Goal: Use online tool/utility: Utilize a website feature to perform a specific function

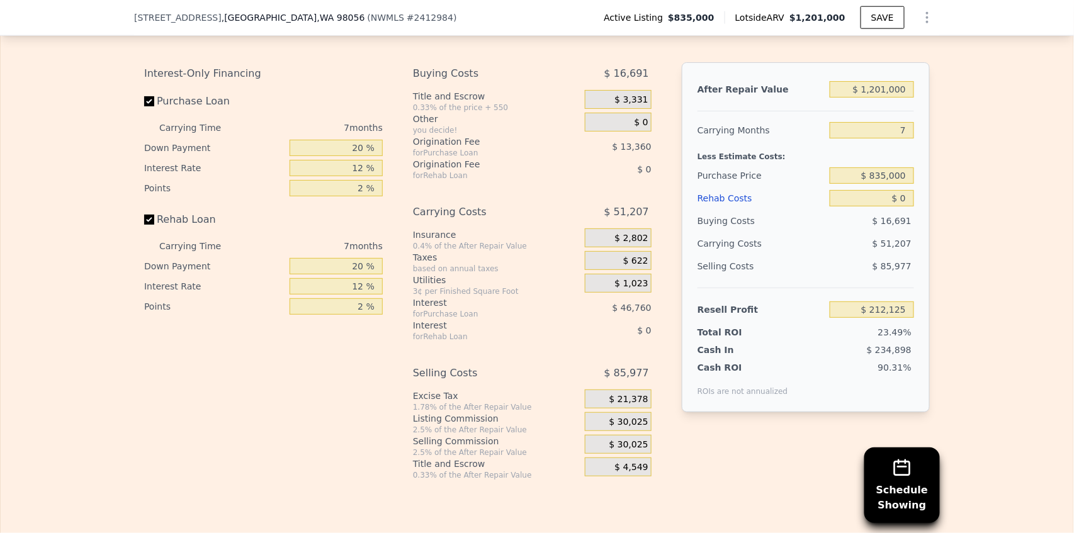
scroll to position [2094, 0]
click at [877, 203] on input "$ 0" at bounding box center [872, 197] width 84 height 16
type input "$ 120"
type input "$ 211,996"
type input "$ 1,200"
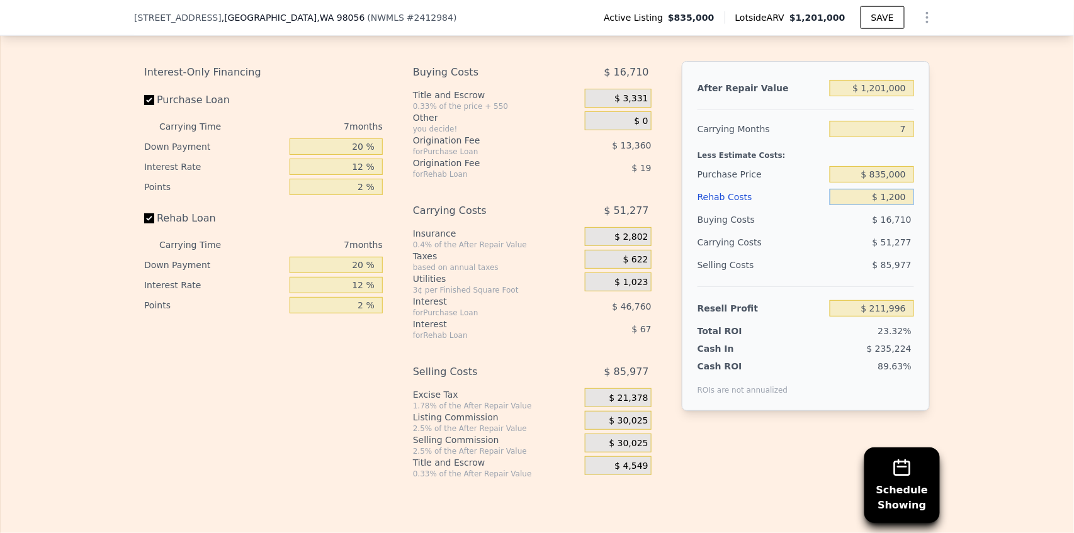
type input "$ 210,836"
type input "$ 12,000"
type input "$ 199,261"
type input "$ 120,000"
type input "$ 83,485"
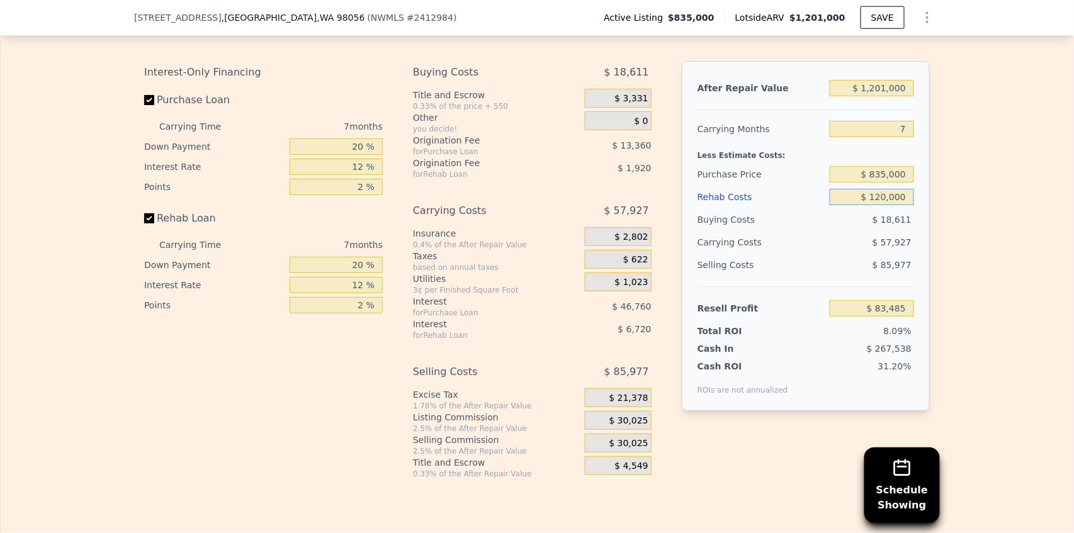
type input "$ 120,000"
drag, startPoint x: 994, startPoint y: 292, endPoint x: 984, endPoint y: 299, distance: 12.2
click at [993, 293] on div "Edit the assumptions in yellow boxes. Input profit to calculate an offer price.…" at bounding box center [537, 245] width 1073 height 468
click at [144, 224] on input "Rehab Loan" at bounding box center [149, 218] width 10 height 10
checkbox input "false"
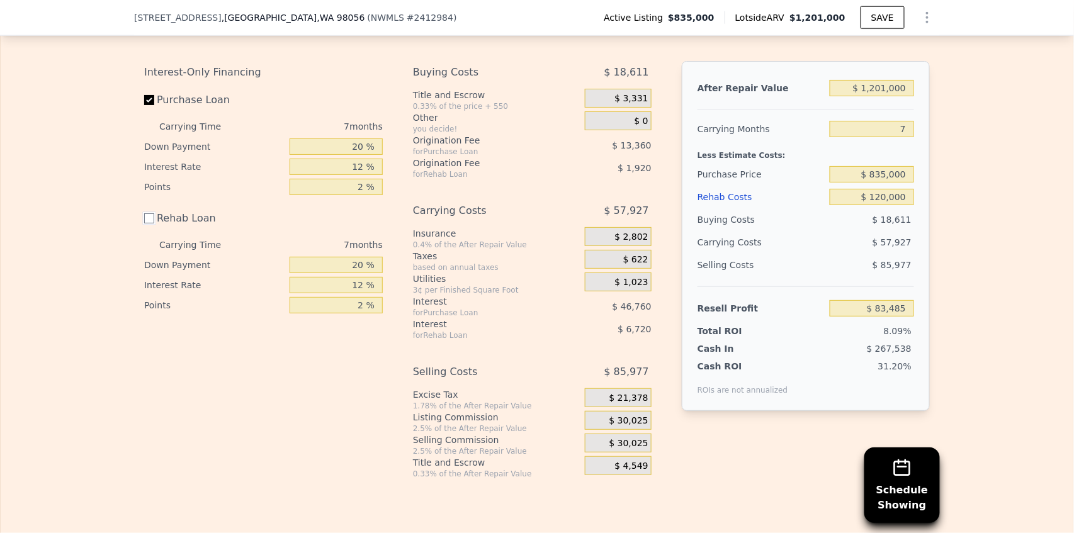
type input "$ 92,125"
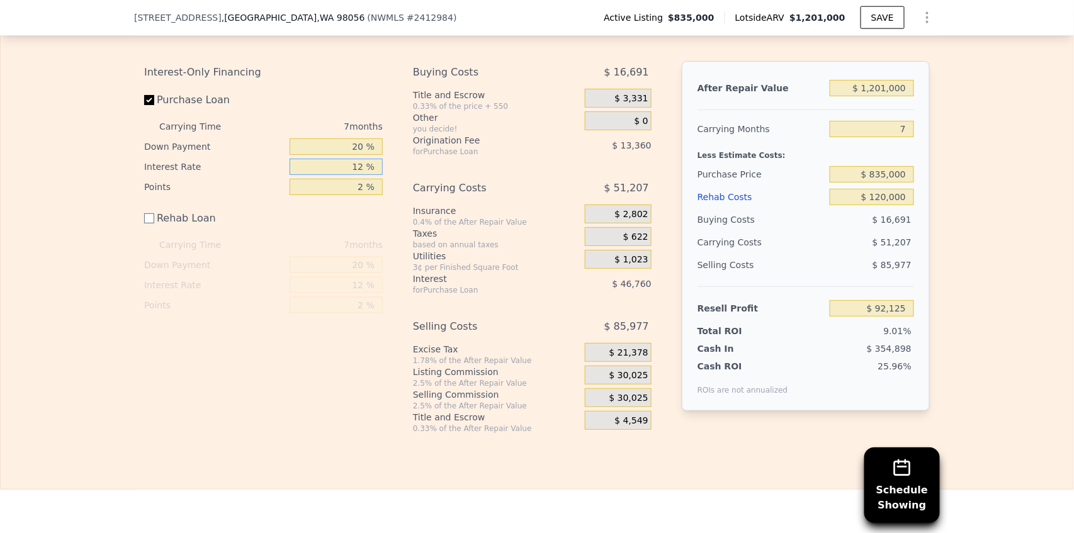
drag, startPoint x: 346, startPoint y: 179, endPoint x: 432, endPoint y: 176, distance: 86.3
click at [431, 176] on div "Interest-Only Financing Purchase Loan Carrying Time 7 months Down Payment 20 % …" at bounding box center [537, 247] width 786 height 373
type input "63 %"
type input "-$ 106,605"
drag, startPoint x: 348, startPoint y: 180, endPoint x: 392, endPoint y: 179, distance: 44.1
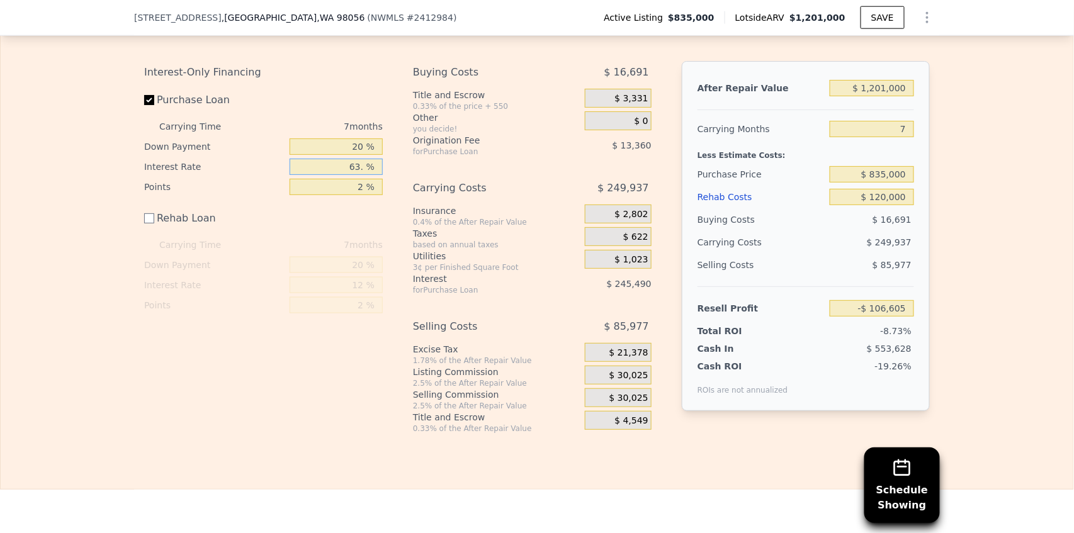
click at [392, 179] on div "Interest-Only Financing Purchase Loan Carrying Time 7 months Down Payment 20 % …" at bounding box center [537, 247] width 786 height 373
type input "6 %"
type input "$ 115,505"
type input "6.2 %"
type input "$ 114,728"
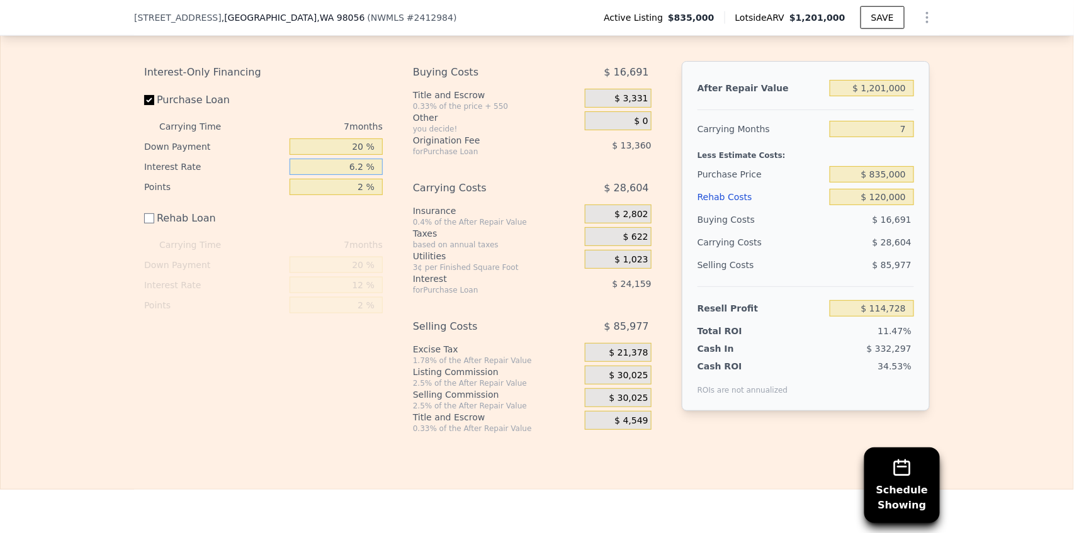
type input "6.2 %"
click at [392, 179] on div "Interest-Only Financing Purchase Loan Carrying Time 7 months Down Payment 20 % …" at bounding box center [537, 247] width 786 height 373
drag, startPoint x: 340, startPoint y: 198, endPoint x: 417, endPoint y: 190, distance: 77.2
click at [414, 190] on div "Interest-Only Financing Purchase Loan Carrying Time 7 months Down Payment 20 % …" at bounding box center [537, 247] width 786 height 373
type input "0 %"
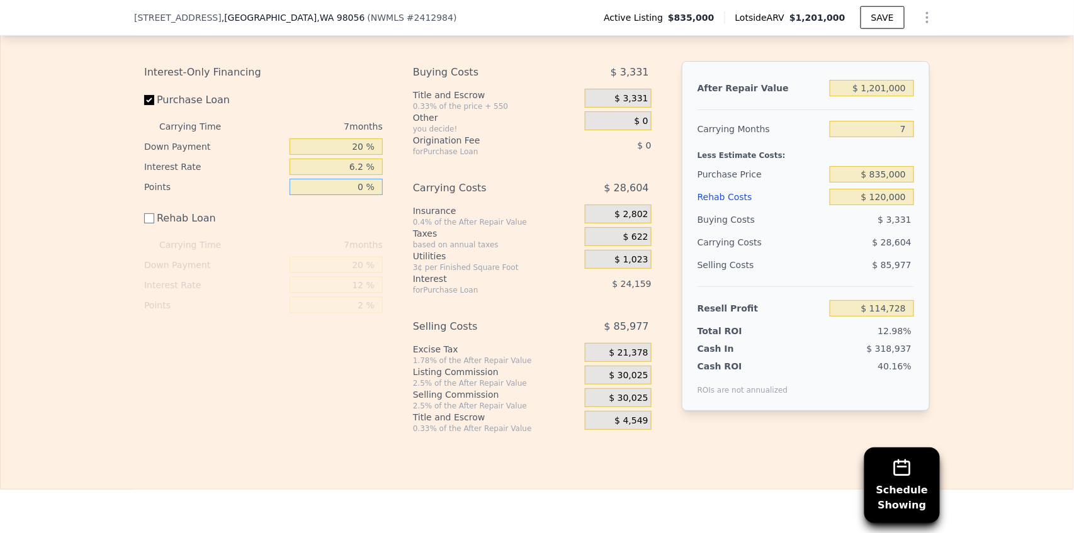
type input "$ 128,088"
type input "0 %"
drag, startPoint x: 405, startPoint y: 188, endPoint x: 414, endPoint y: 184, distance: 9.6
click at [405, 188] on div "Interest-Only Financing Purchase Loan Carrying Time 7 months Down Payment 20 % …" at bounding box center [537, 247] width 786 height 373
click at [797, 272] on div "Selling Costs" at bounding box center [761, 265] width 127 height 23
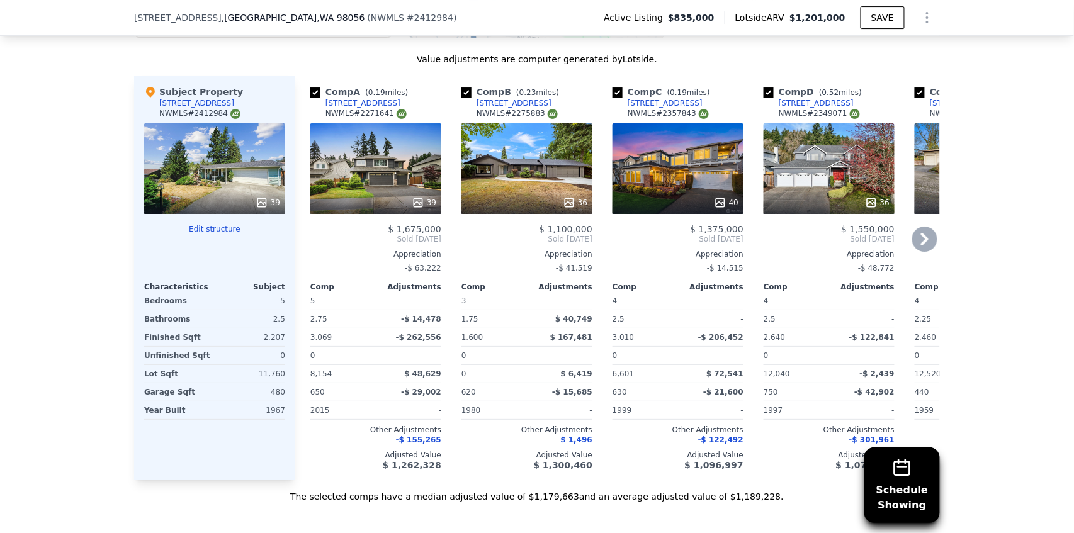
scroll to position [1465, 0]
click at [924, 239] on icon at bounding box center [925, 238] width 8 height 13
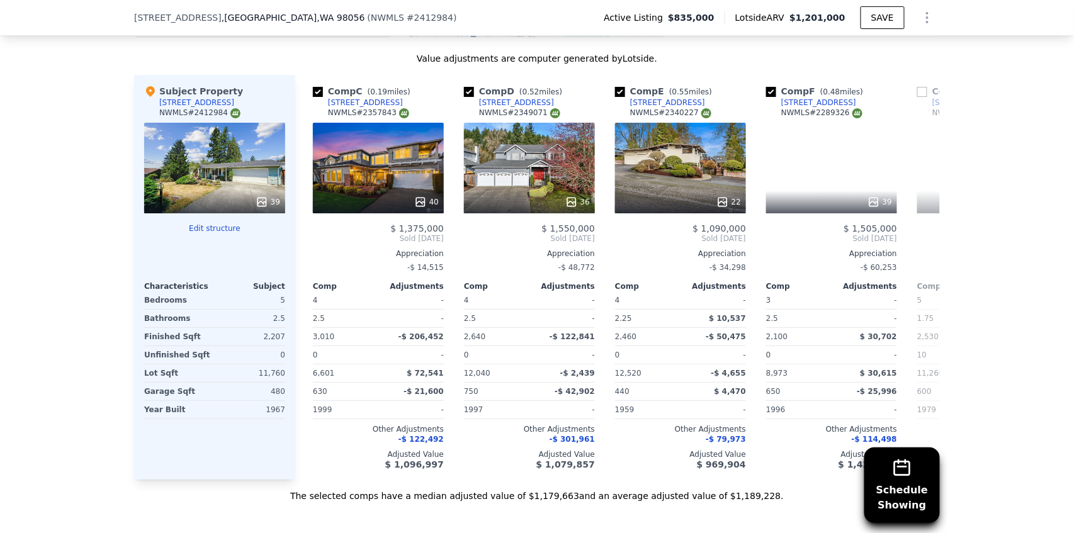
scroll to position [0, 302]
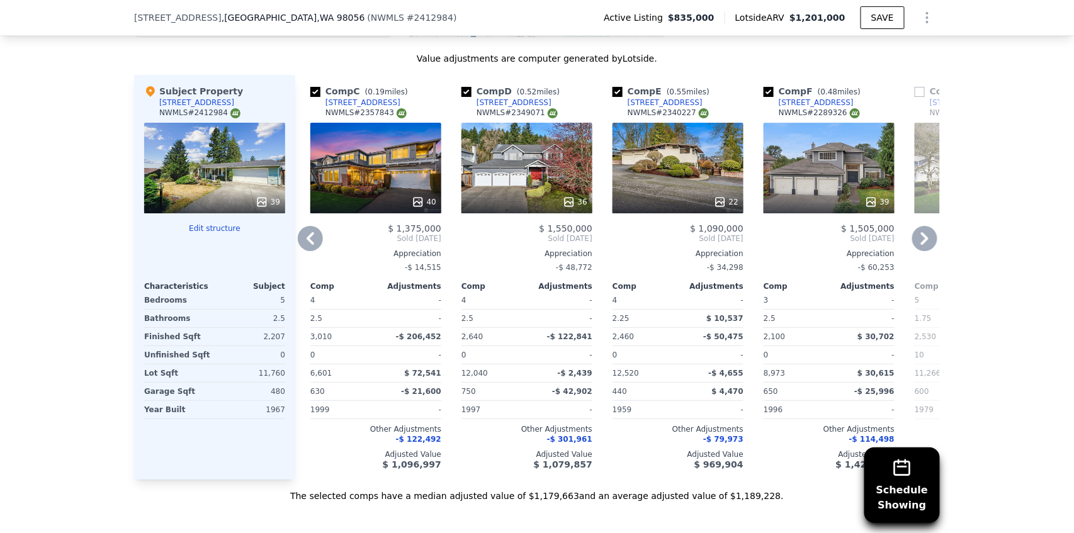
click at [924, 240] on icon at bounding box center [925, 238] width 8 height 13
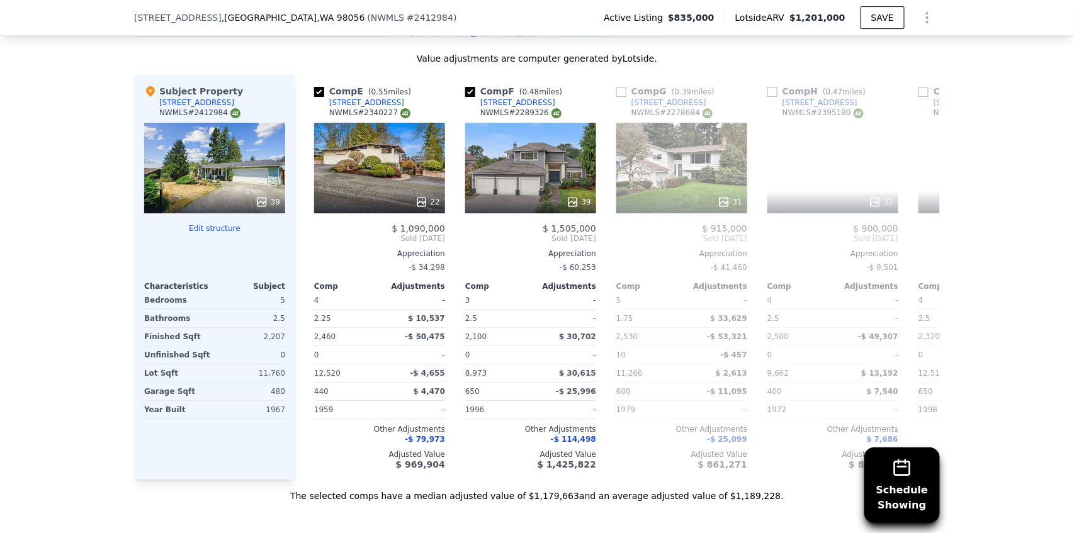
scroll to position [0, 604]
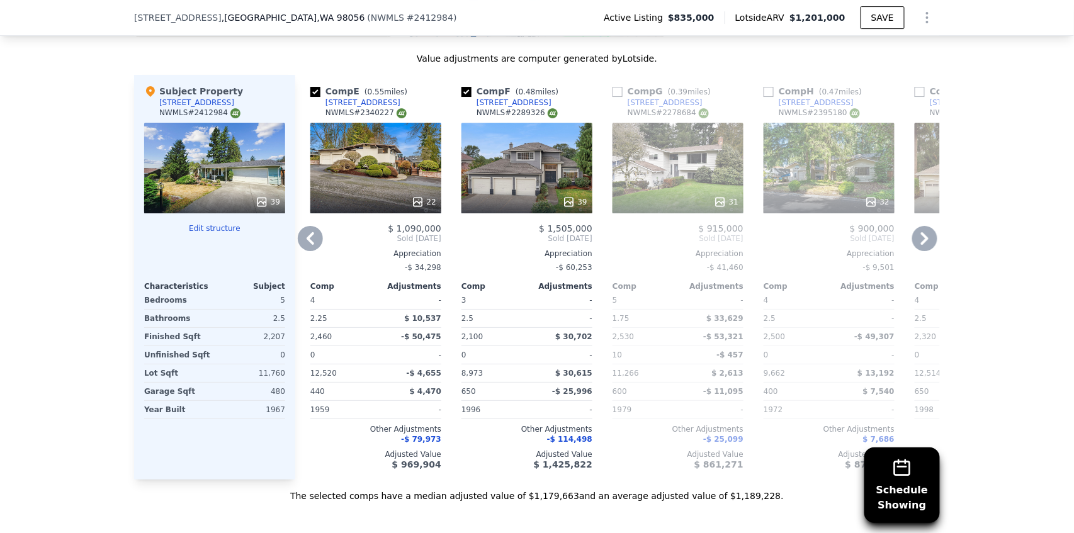
click at [922, 240] on icon at bounding box center [925, 238] width 8 height 13
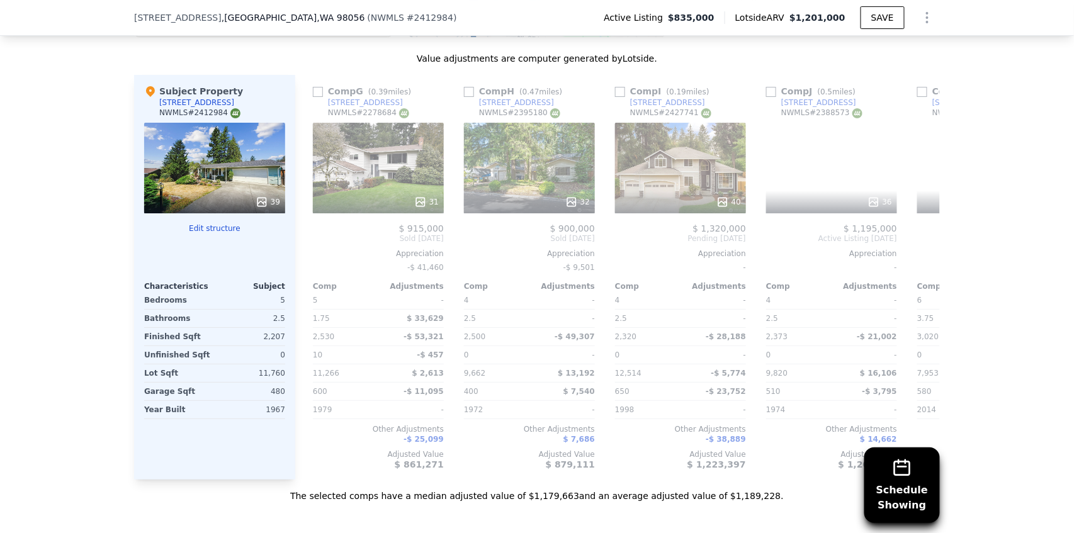
scroll to position [0, 907]
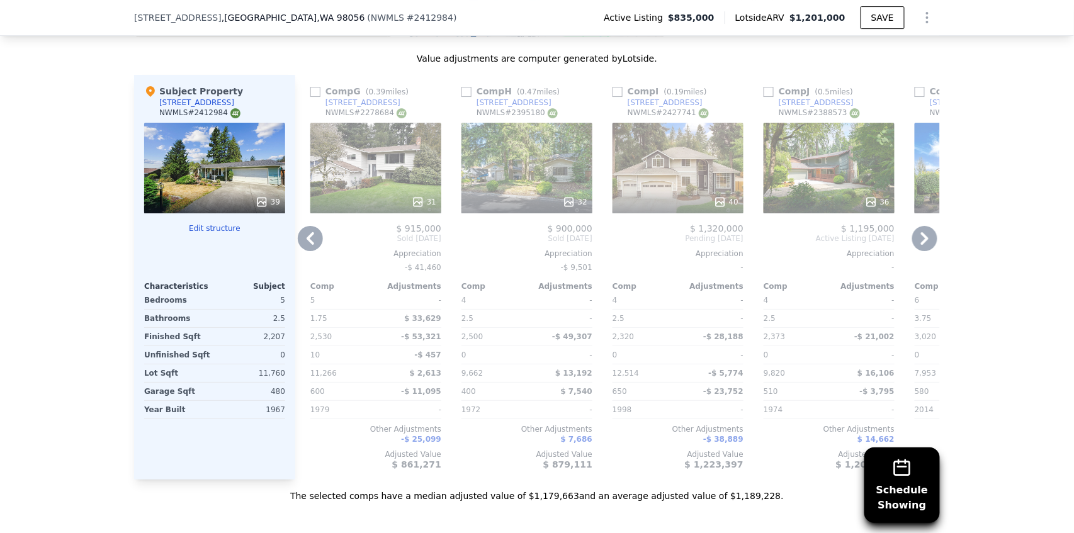
click at [922, 244] on icon at bounding box center [925, 238] width 8 height 13
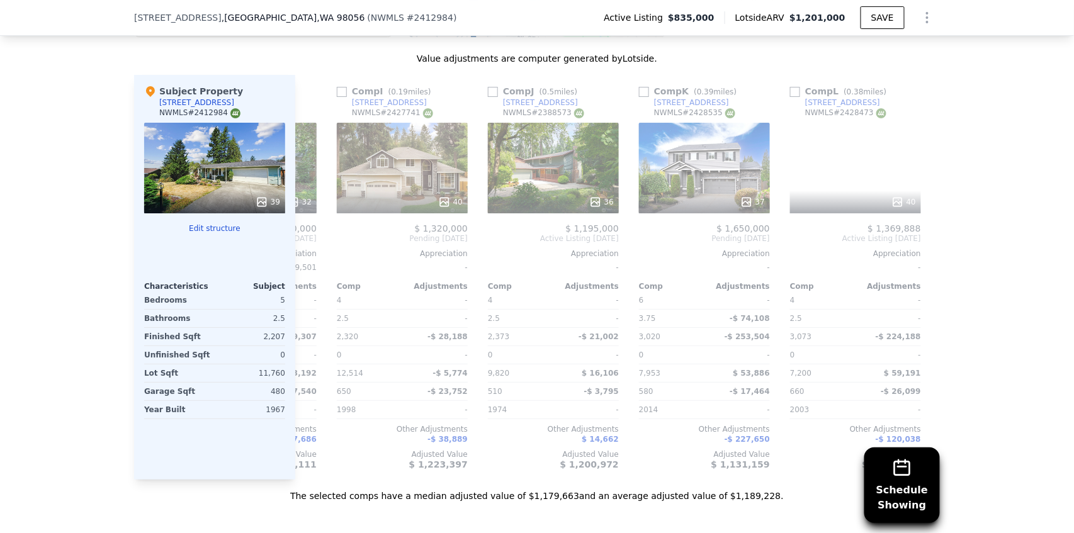
scroll to position [0, 1199]
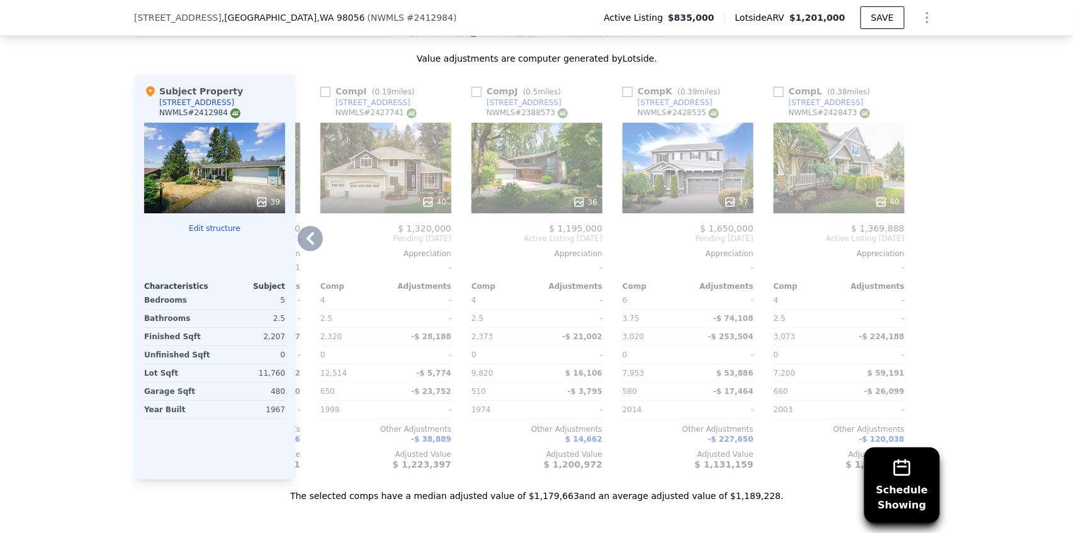
click at [307, 248] on icon at bounding box center [310, 238] width 25 height 25
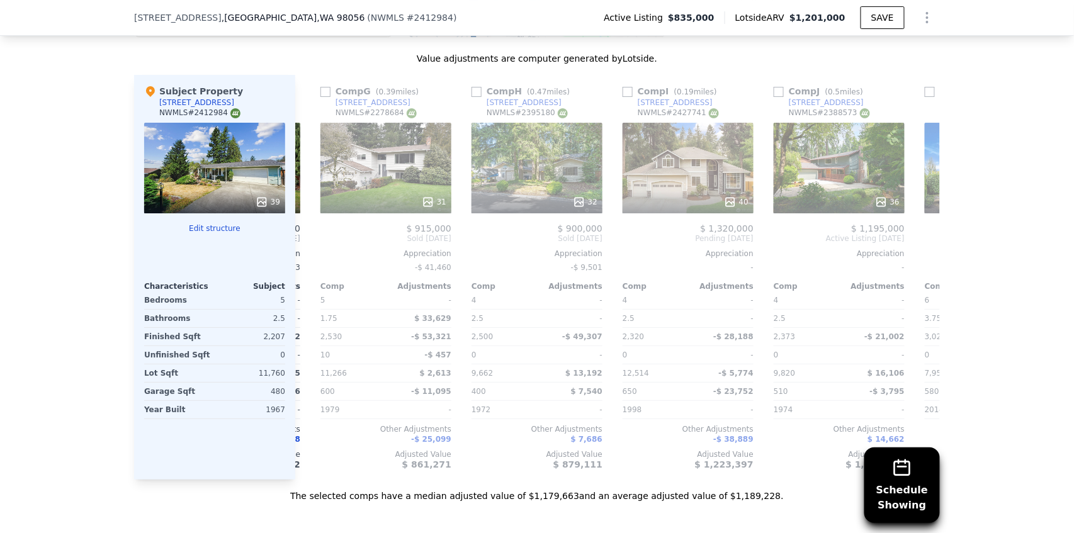
click at [307, 241] on div "Comp A ( 0.19 miles) [STREET_ADDRESS] # 2271641 39 $ 1,675,000 Sold [DATE] Appr…" at bounding box center [617, 277] width 645 height 405
click at [307, 241] on icon at bounding box center [310, 238] width 25 height 25
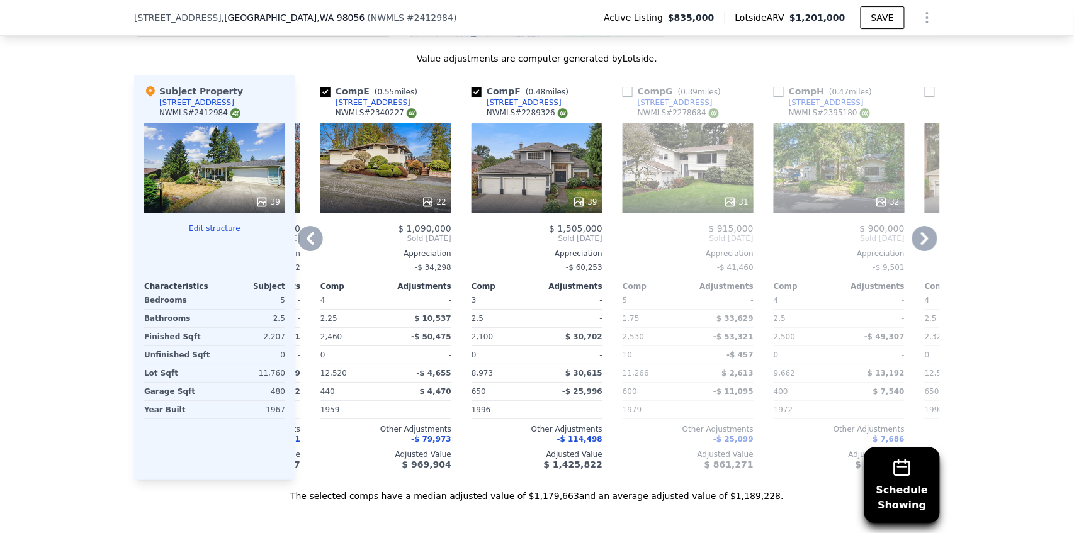
click at [312, 241] on icon at bounding box center [310, 238] width 25 height 25
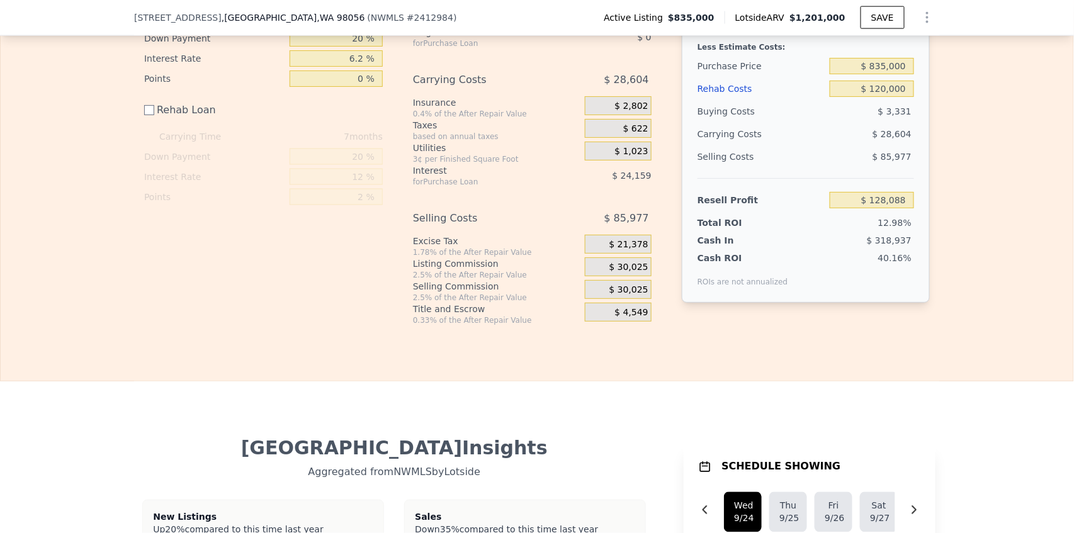
scroll to position [2178, 0]
